Goal: Task Accomplishment & Management: Manage account settings

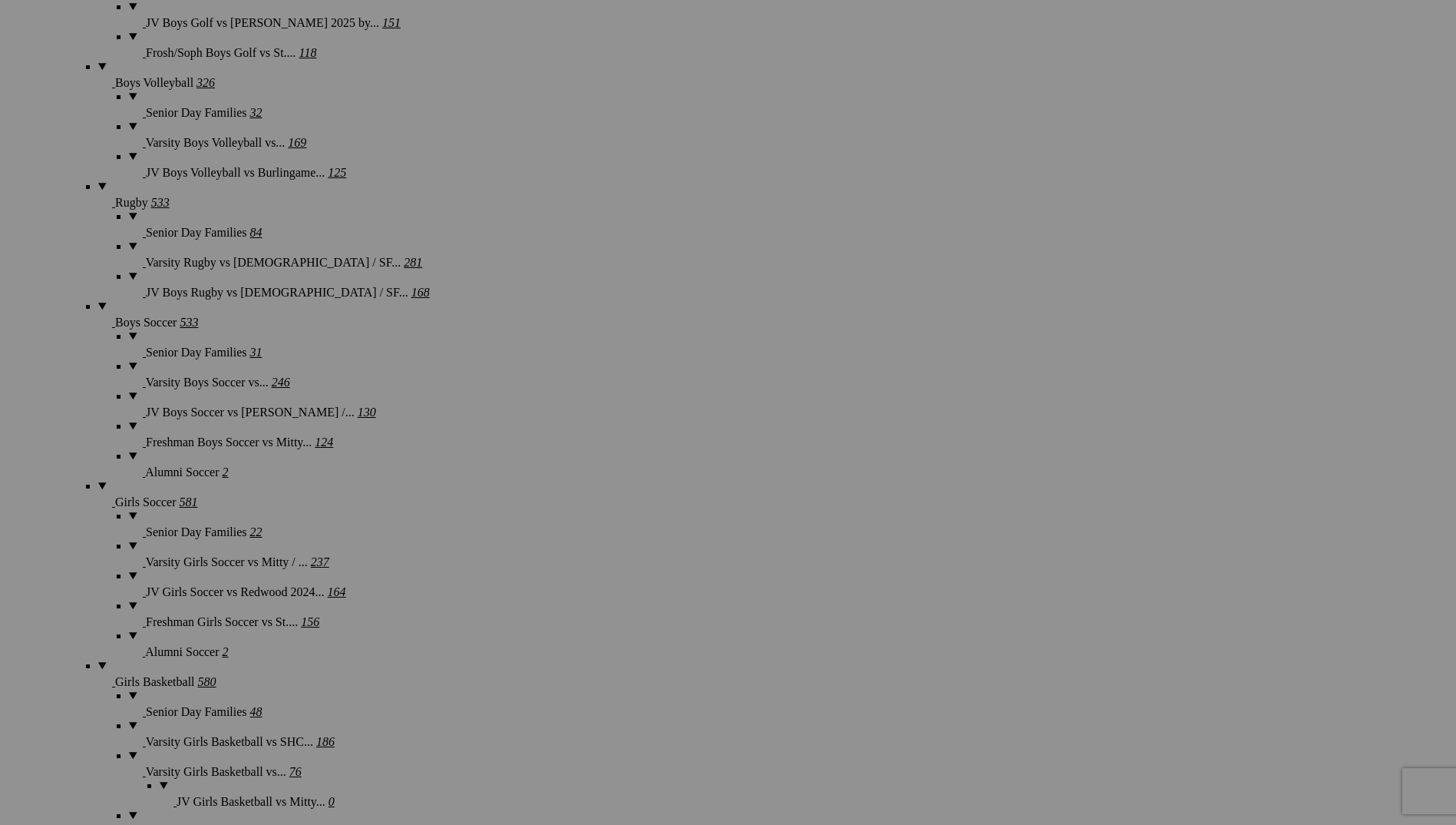
scroll to position [4376, 0]
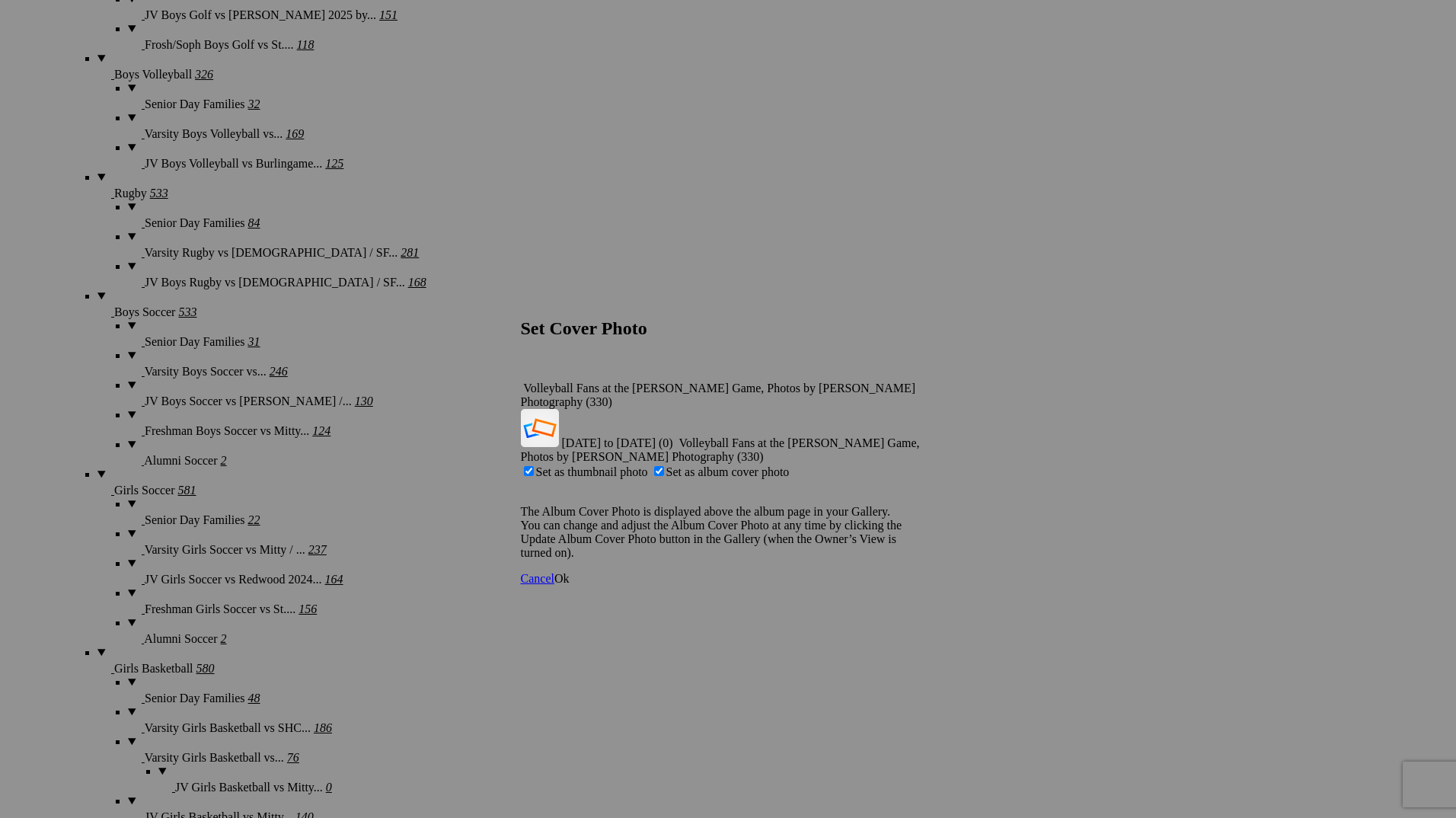
click at [569, 571] on link "Ok" at bounding box center [562, 578] width 15 height 13
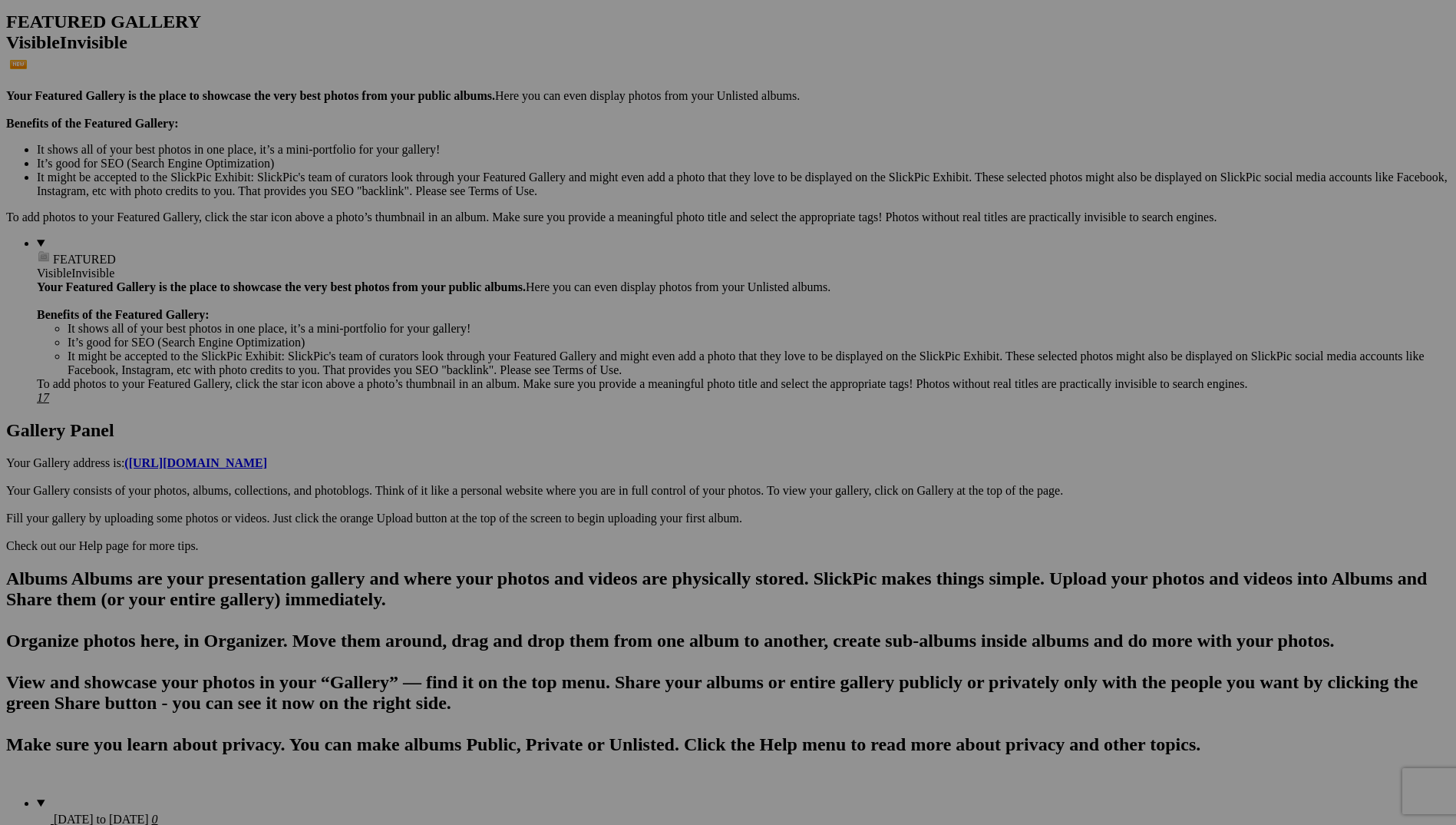
scroll to position [0, 0]
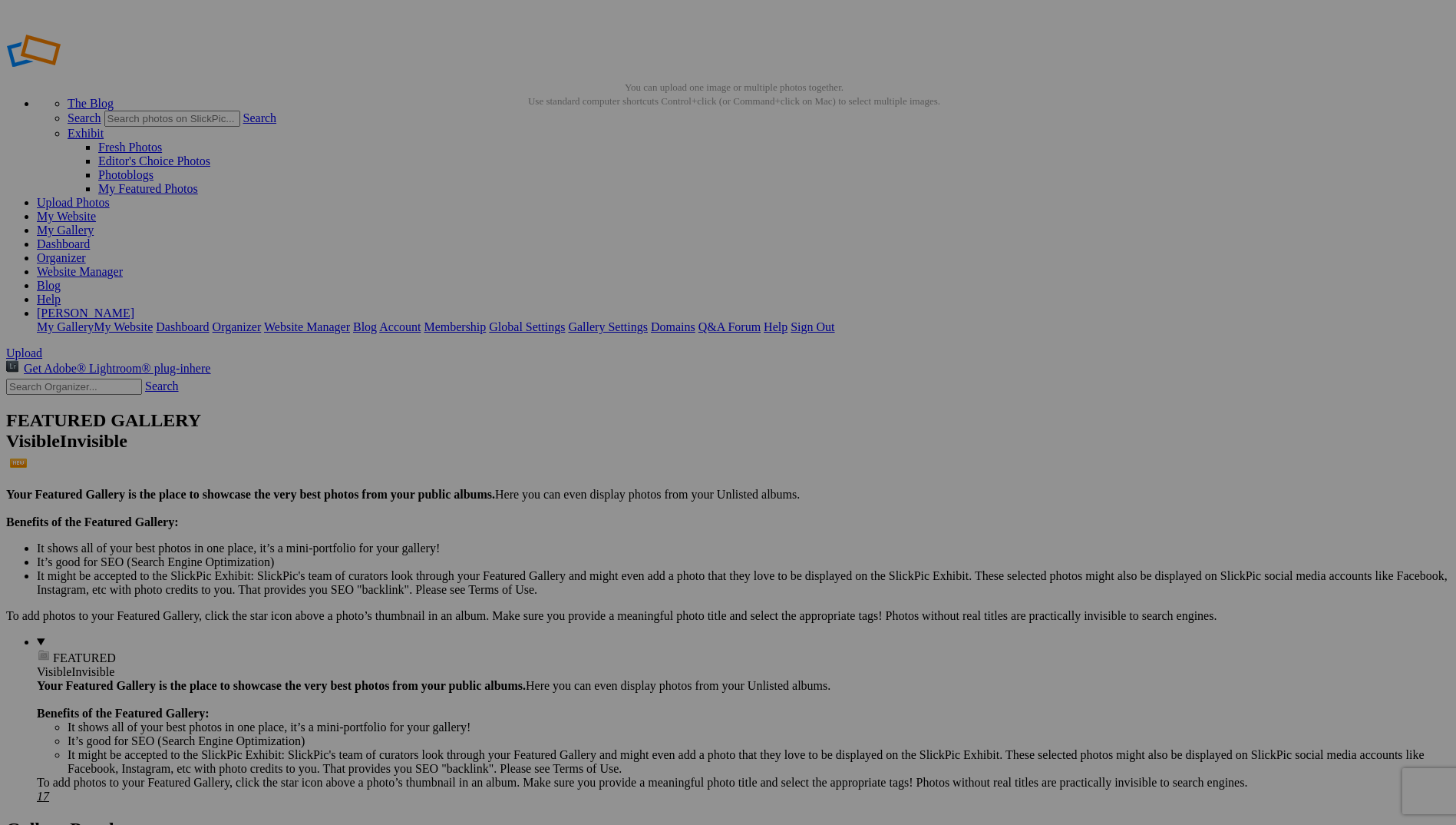
click at [94, 223] on link "My Gallery" at bounding box center [65, 230] width 57 height 13
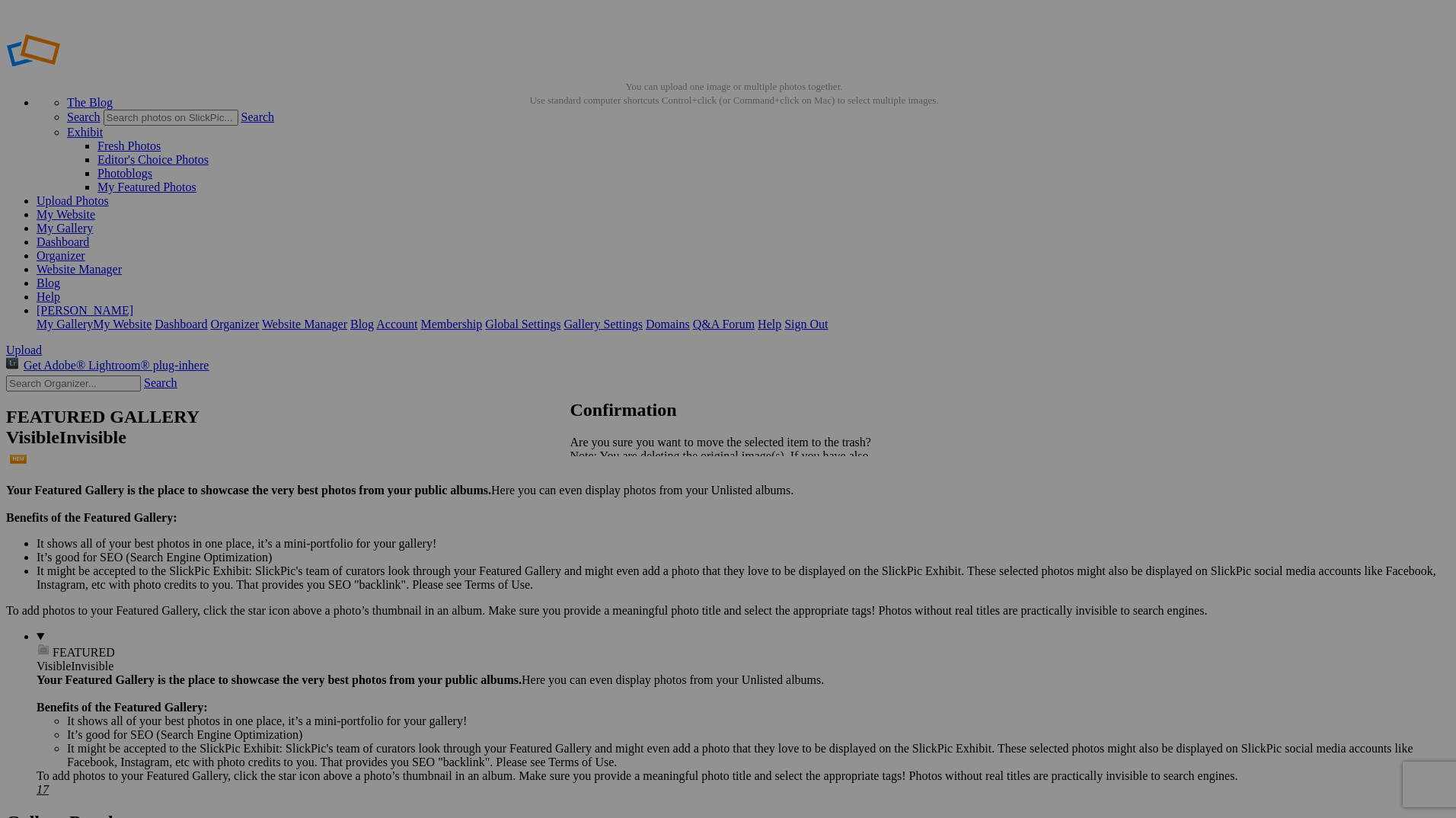
click at [621, 510] on span "Yes" at bounding box center [612, 509] width 18 height 13
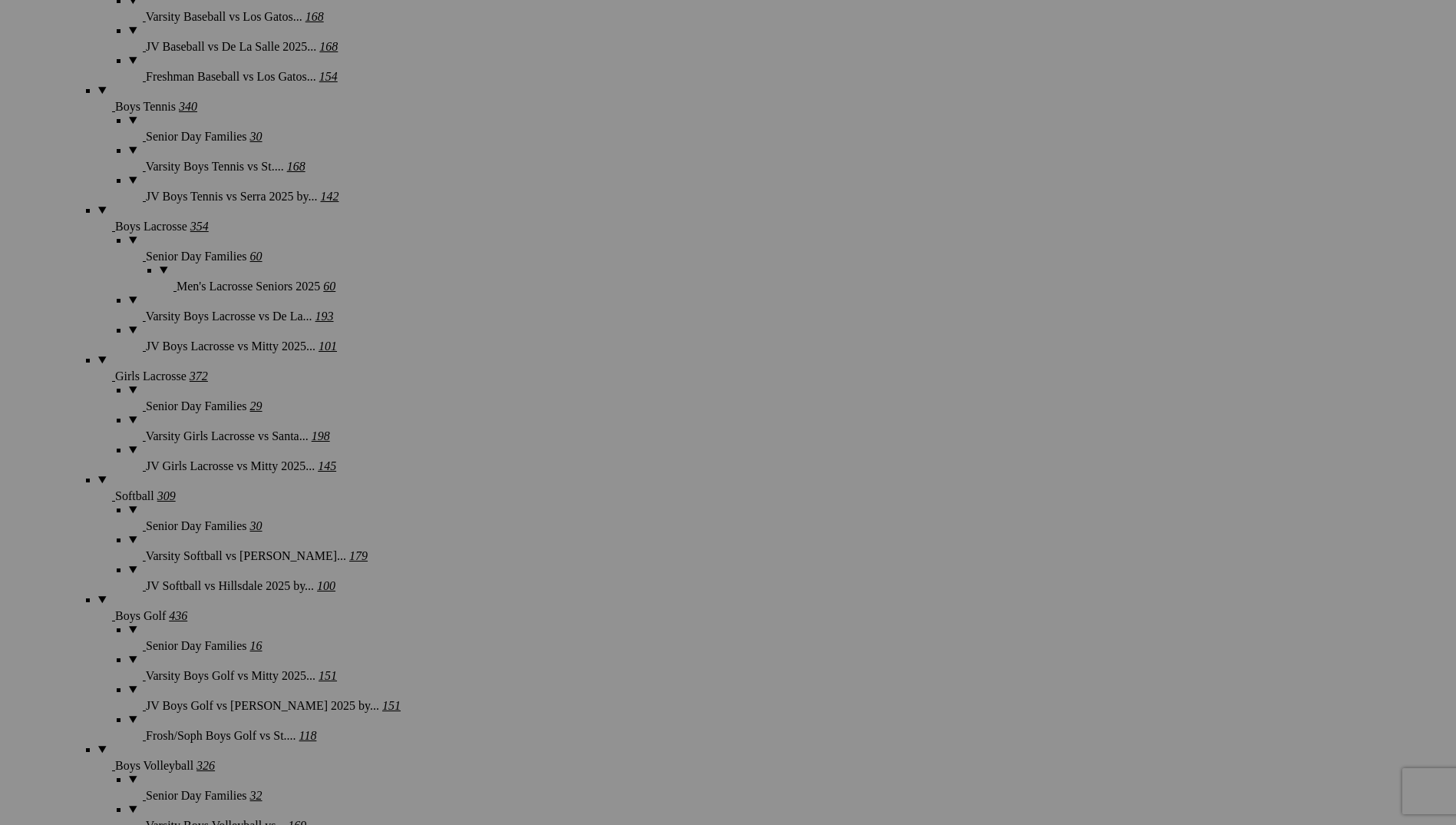
scroll to position [3685, 0]
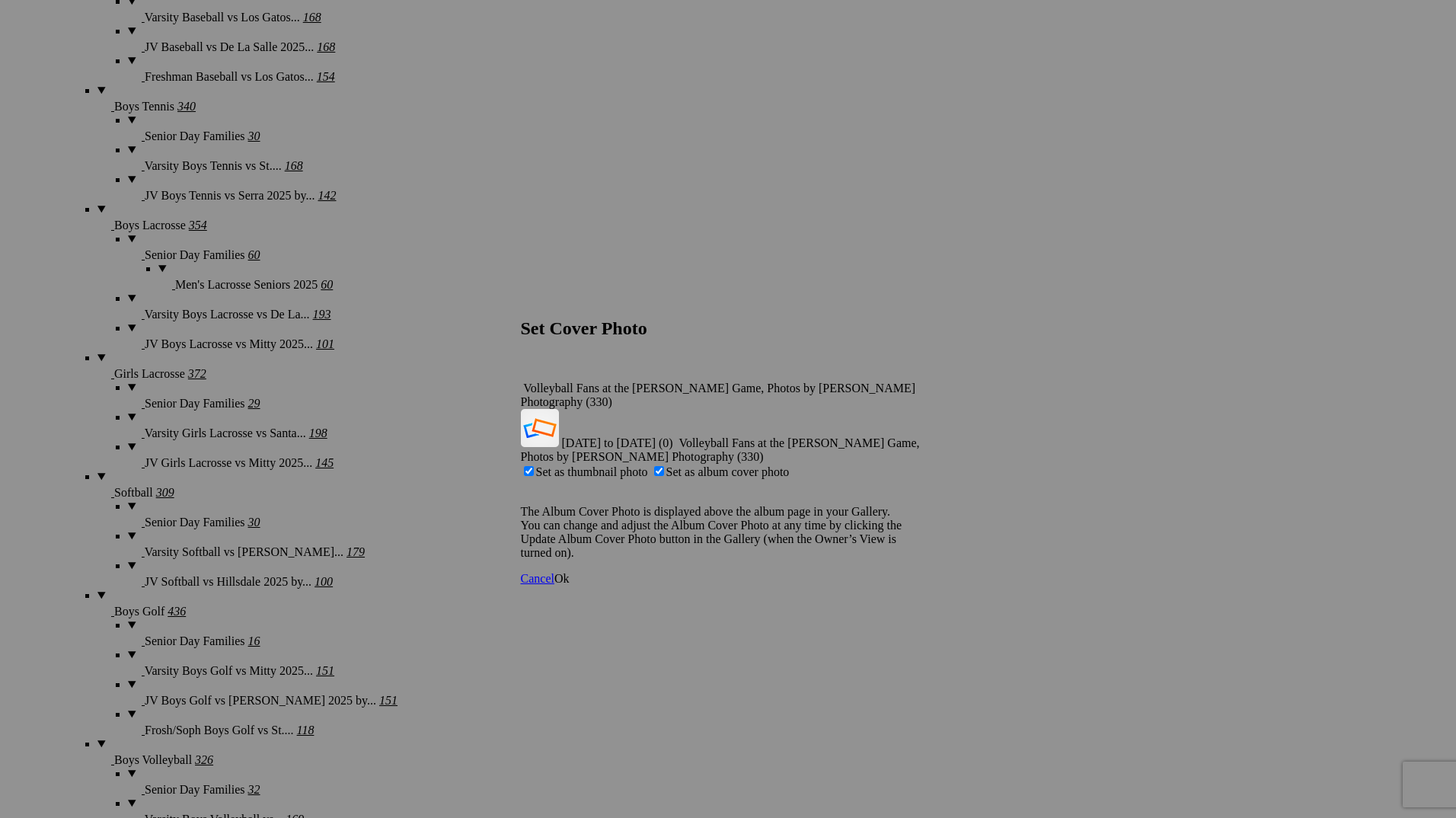
click at [569, 571] on span "Ok" at bounding box center [562, 578] width 15 height 13
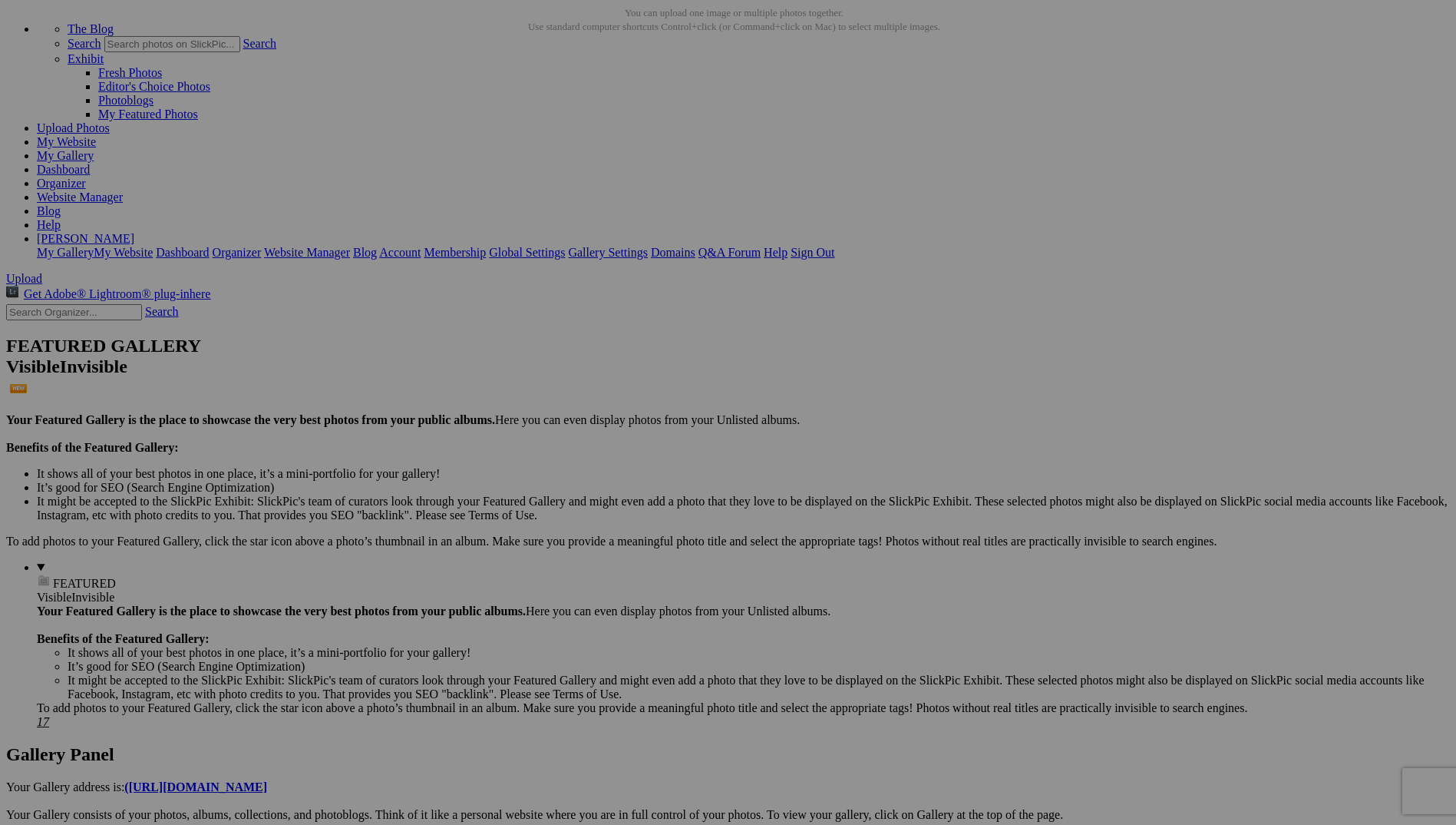
scroll to position [0, 0]
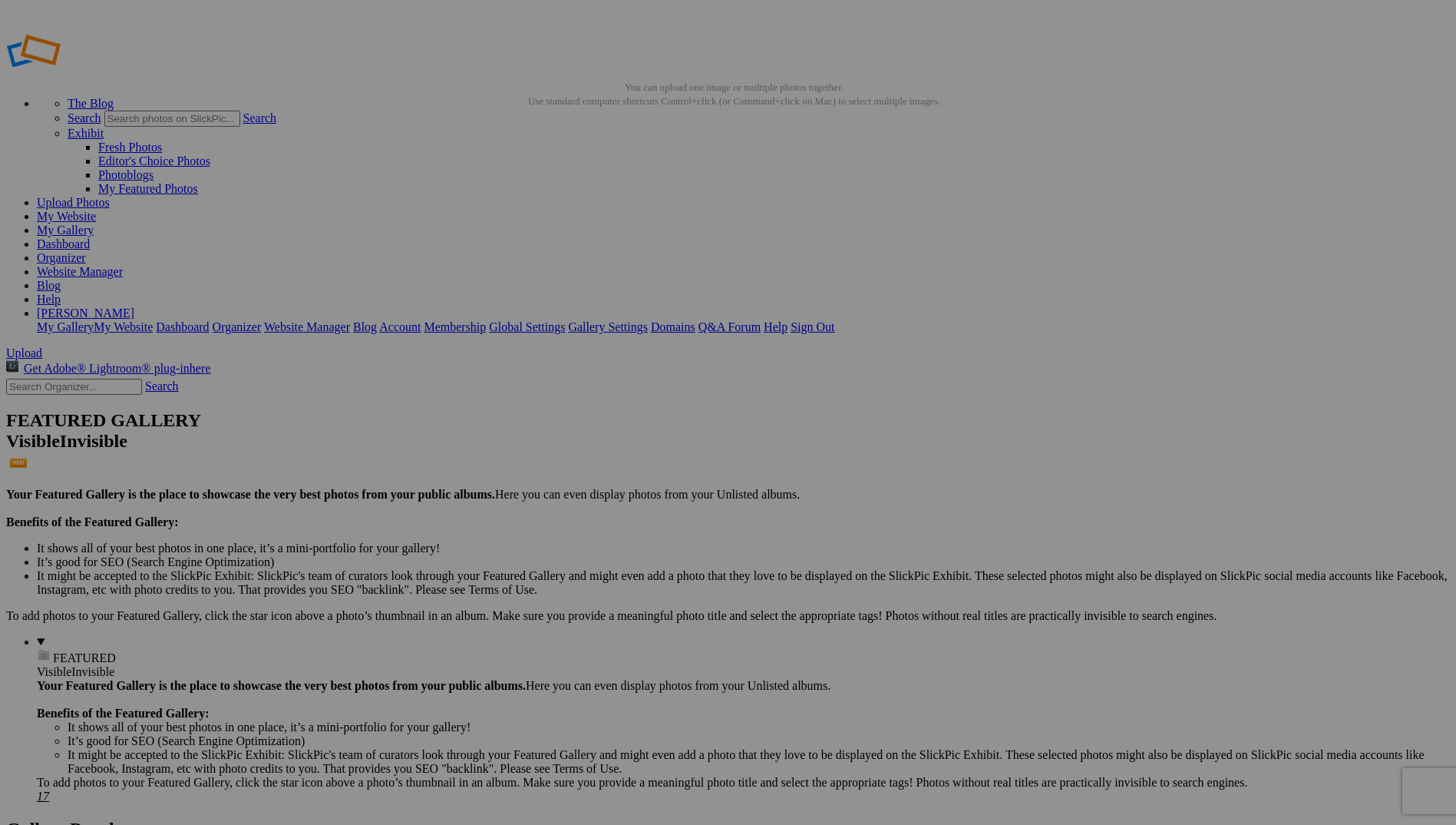
click at [94, 223] on link "My Gallery" at bounding box center [65, 230] width 57 height 13
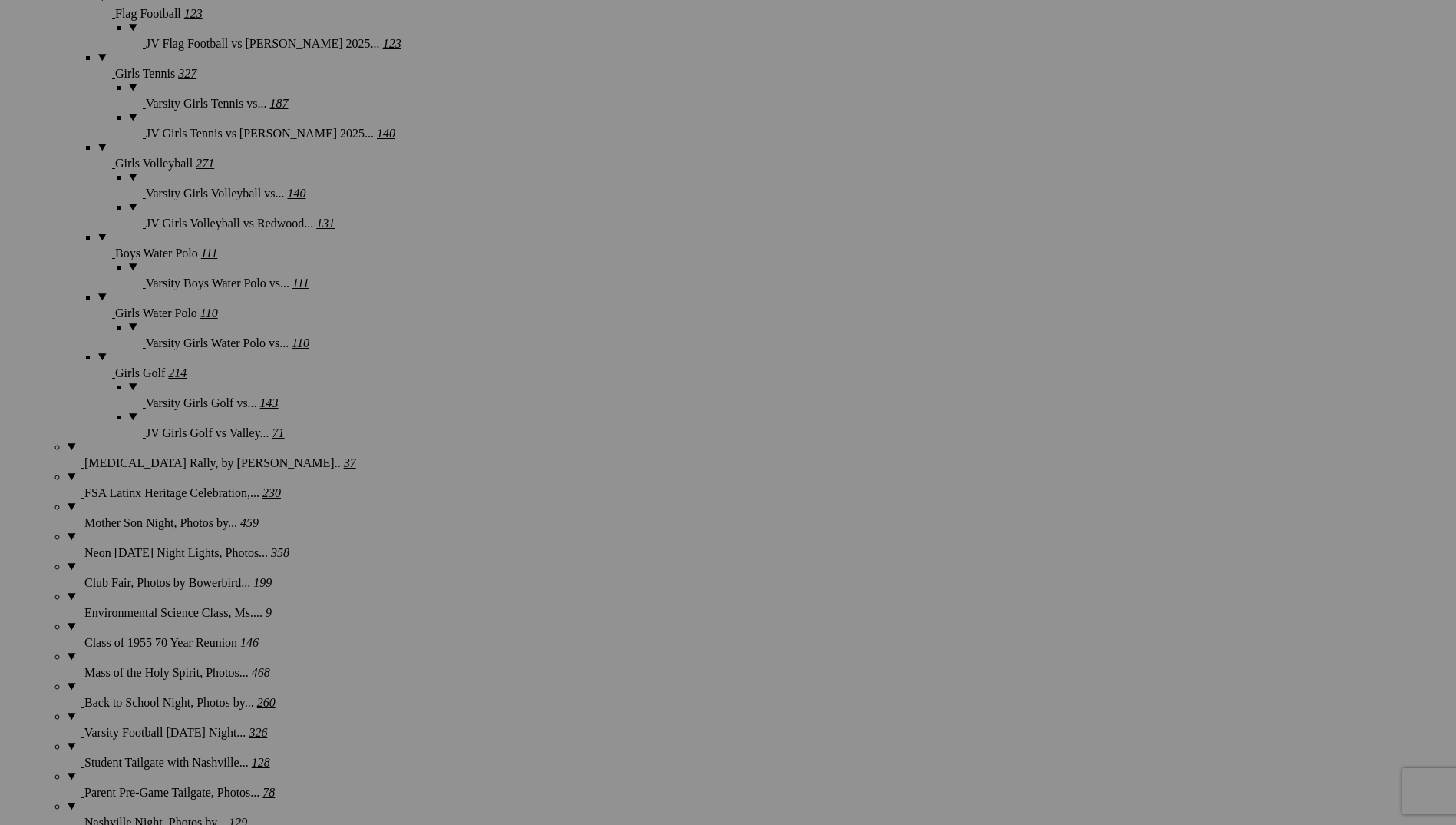
scroll to position [1612, 0]
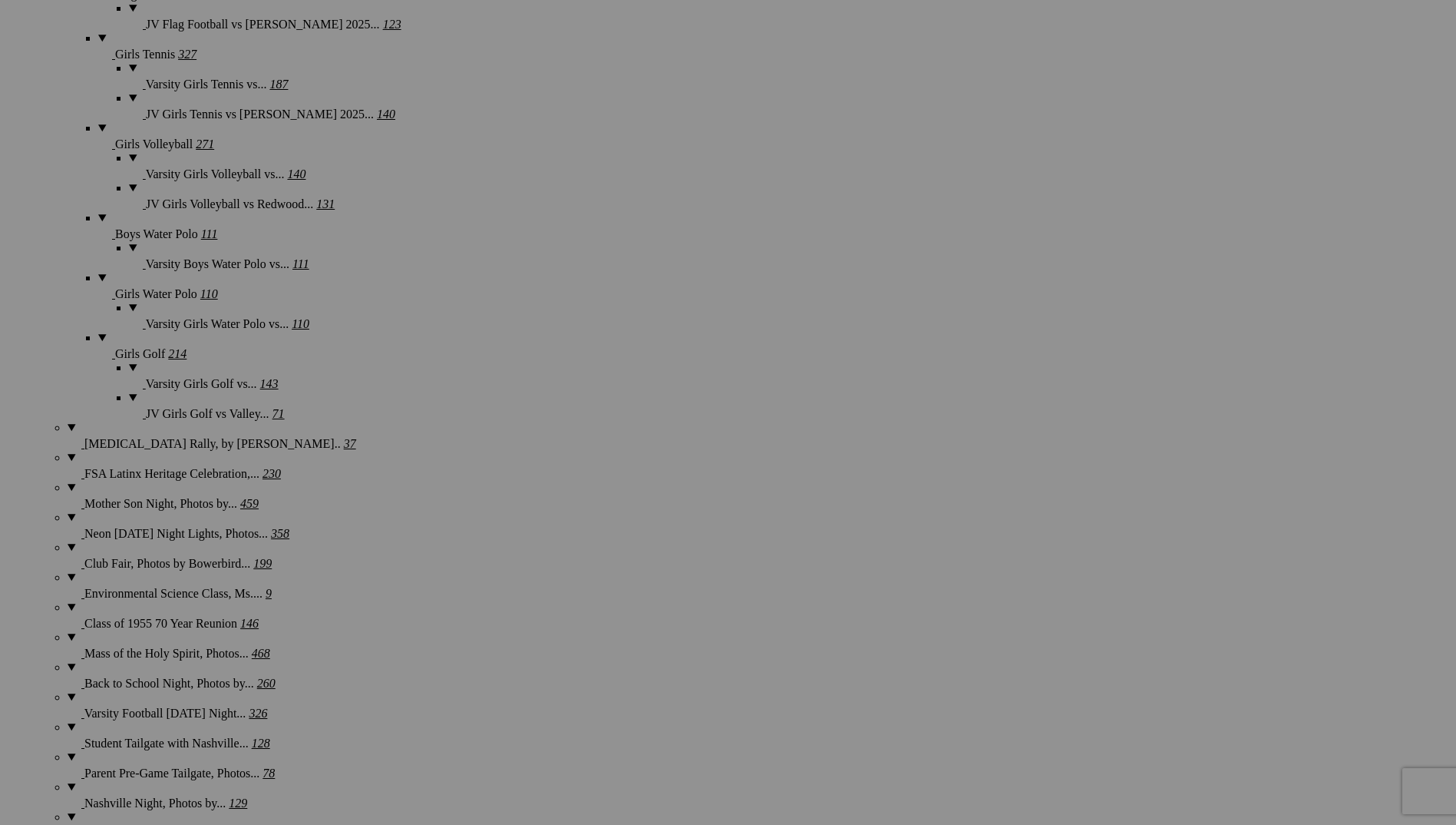
click at [626, 509] on span "Yes" at bounding box center [617, 514] width 18 height 13
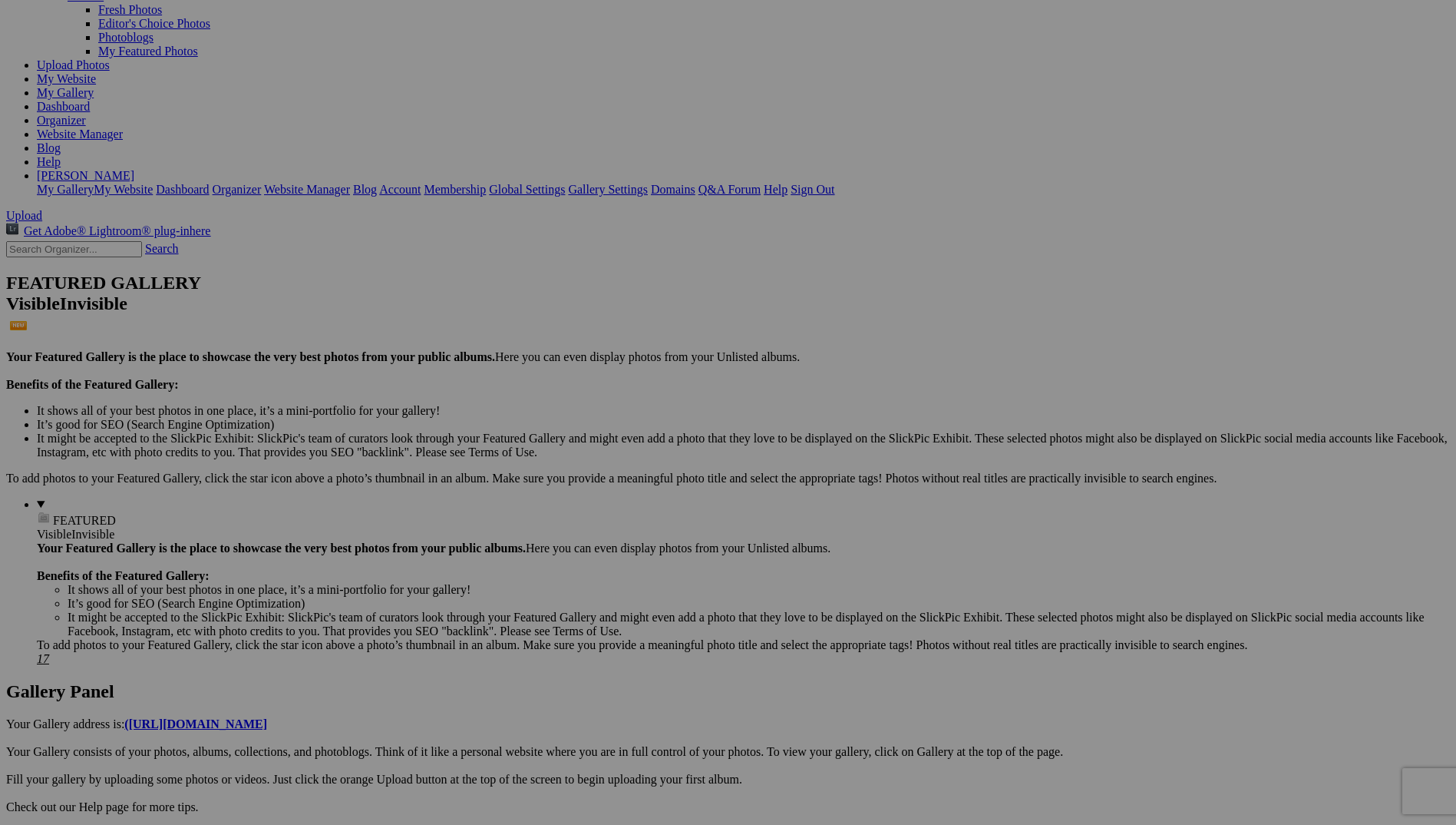
scroll to position [230, 0]
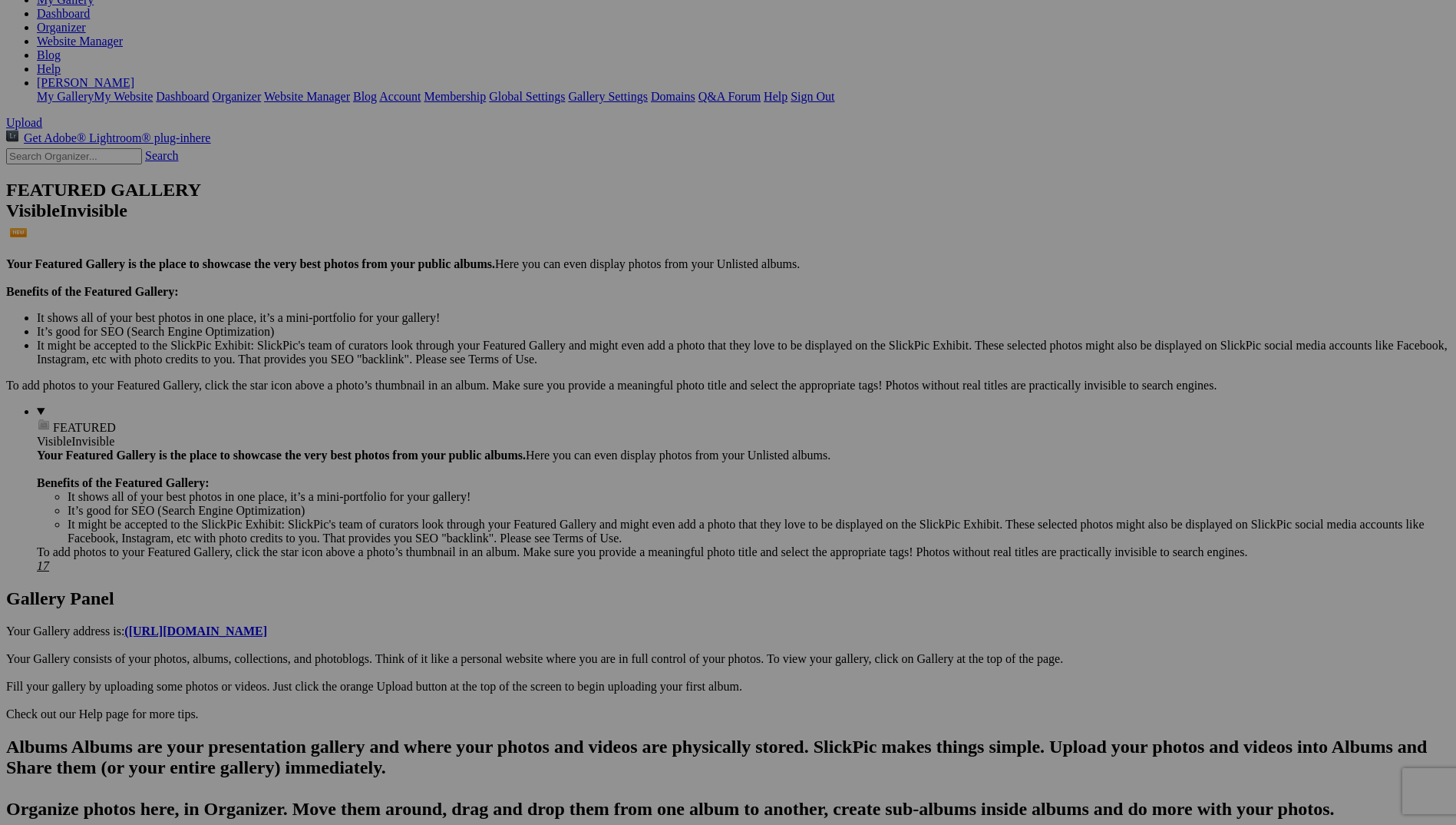
click at [870, 507] on div "Cancel Yes" at bounding box center [728, 514] width 307 height 14
click at [626, 511] on span "Yes" at bounding box center [617, 514] width 18 height 13
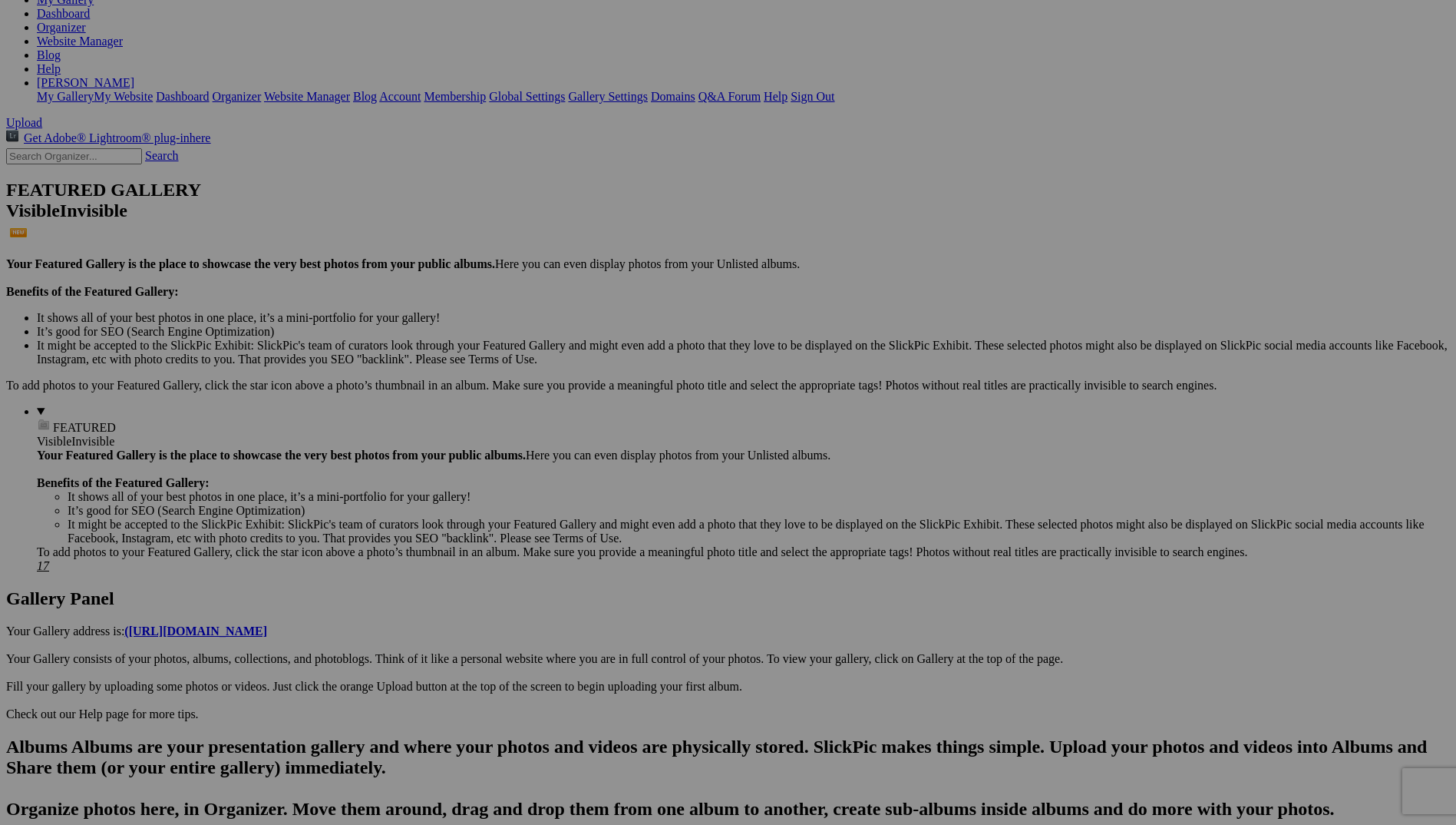
click at [626, 518] on span "Yes" at bounding box center [617, 514] width 18 height 13
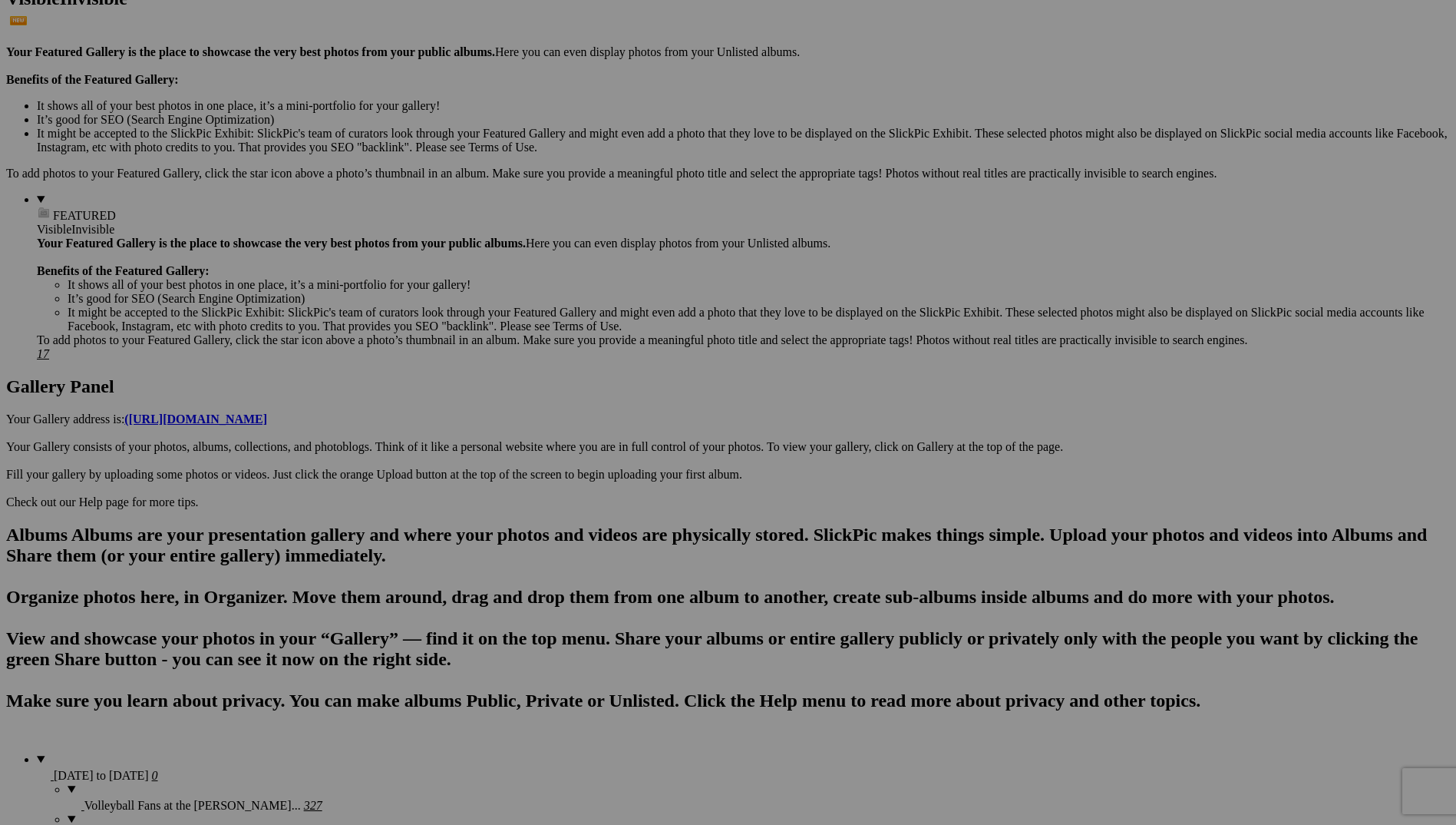
scroll to position [0, 0]
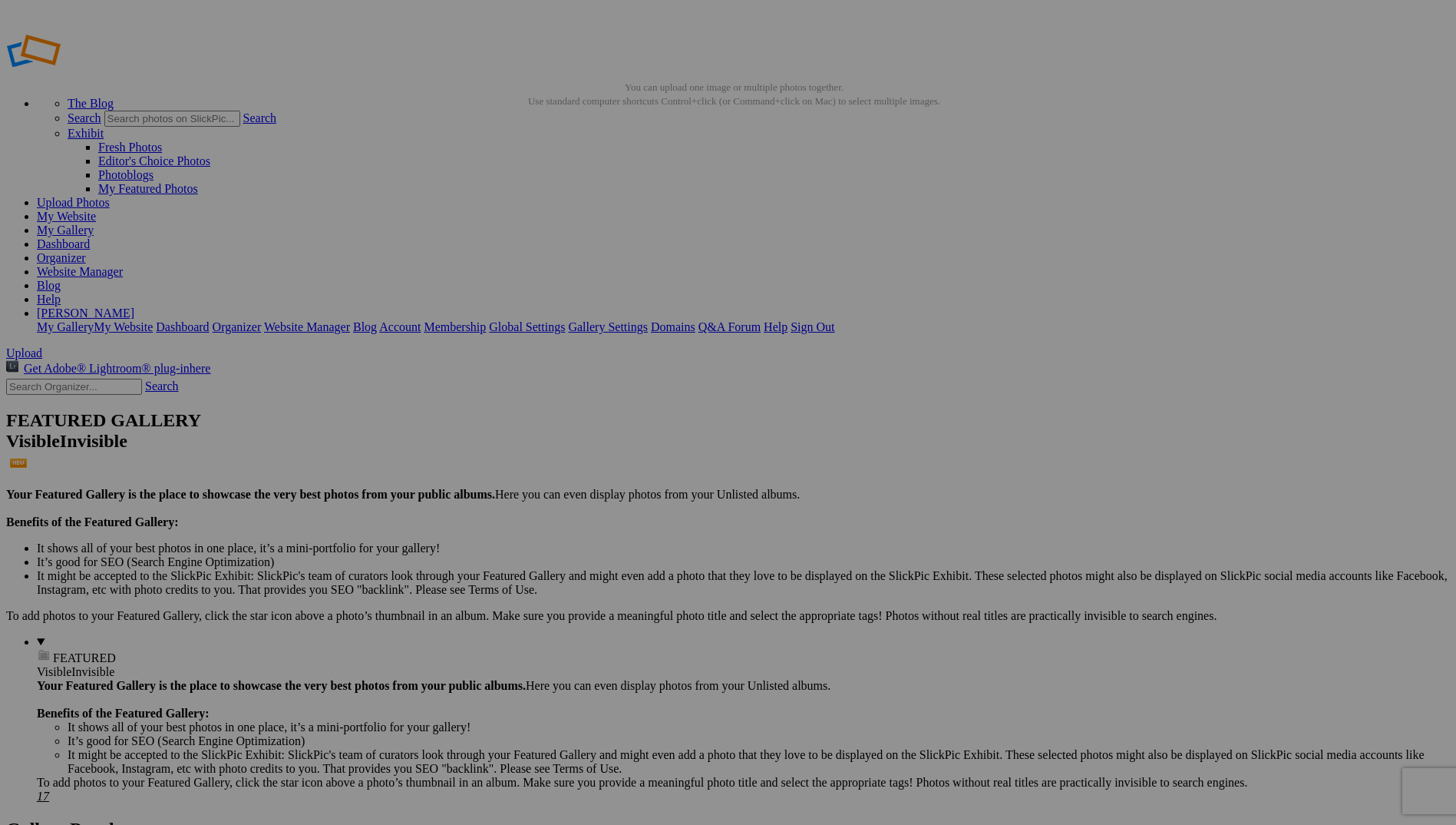
click at [94, 223] on link "My Gallery" at bounding box center [65, 230] width 57 height 13
